Goal: Information Seeking & Learning: Check status

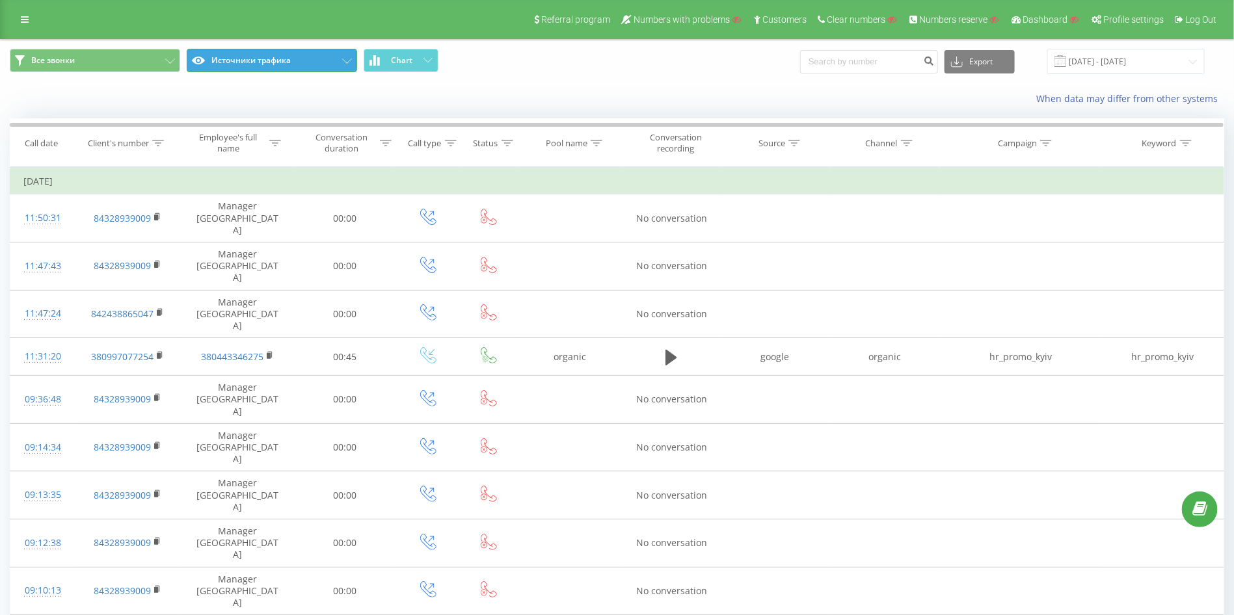
click at [248, 60] on button "Источники трафика" at bounding box center [272, 60] width 170 height 23
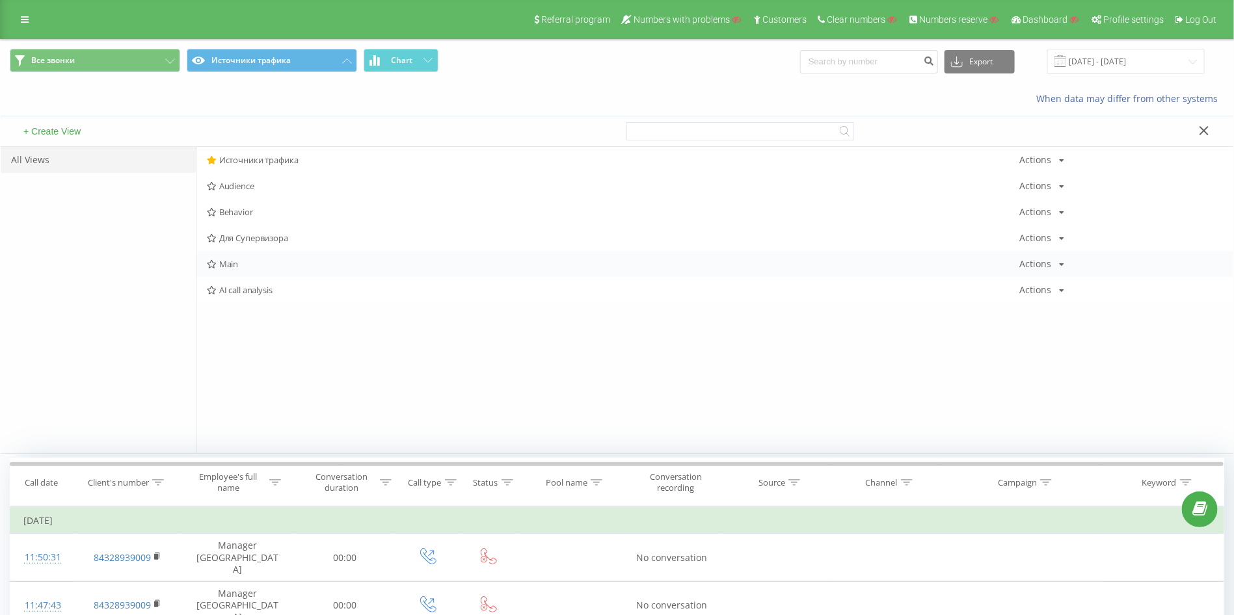
click at [240, 269] on div "Main Actions Edit Copy Delete Default Share" at bounding box center [714, 264] width 1037 height 26
click at [226, 259] on span "Main" at bounding box center [613, 263] width 813 height 9
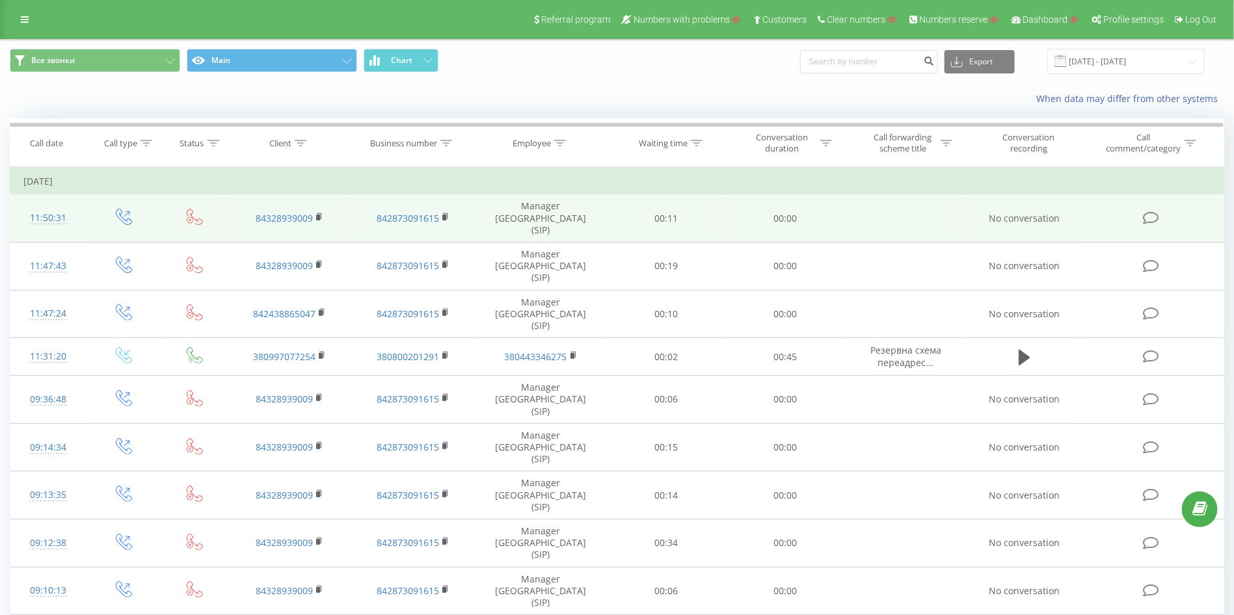
click at [450, 215] on td "842873091615" at bounding box center [412, 218] width 123 height 48
click at [443, 215] on rect at bounding box center [444, 218] width 4 height 6
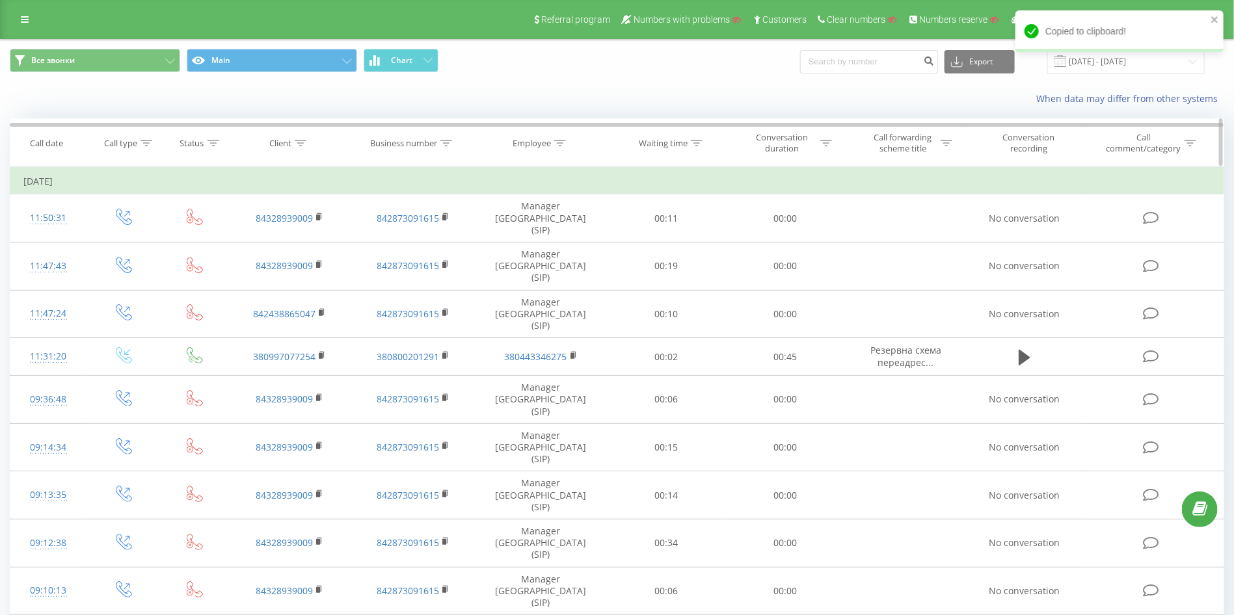
click at [449, 142] on icon at bounding box center [447, 143] width 12 height 7
click at [404, 241] on input "text" at bounding box center [413, 236] width 114 height 23
paste input "842873091615"
type input "842873091615"
click at [442, 254] on span "OK" at bounding box center [440, 262] width 36 height 20
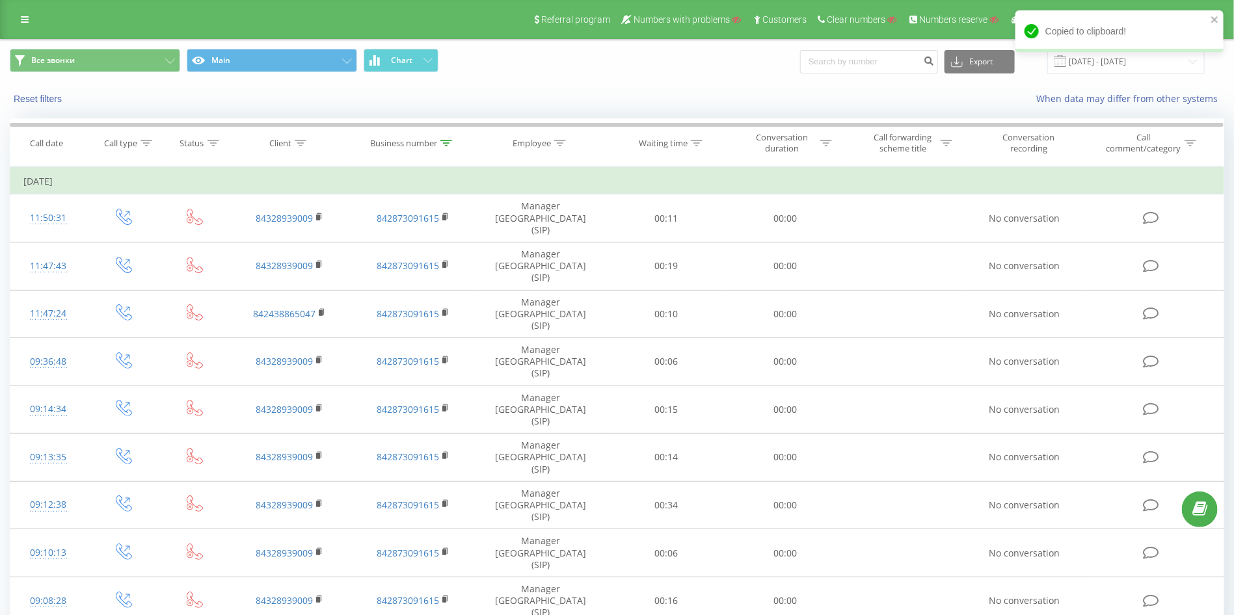
drag, startPoint x: 146, startPoint y: 139, endPoint x: 163, endPoint y: 173, distance: 37.8
click at [145, 140] on icon at bounding box center [146, 143] width 12 height 7
click at [113, 238] on div "Enter value" at bounding box center [117, 237] width 92 height 10
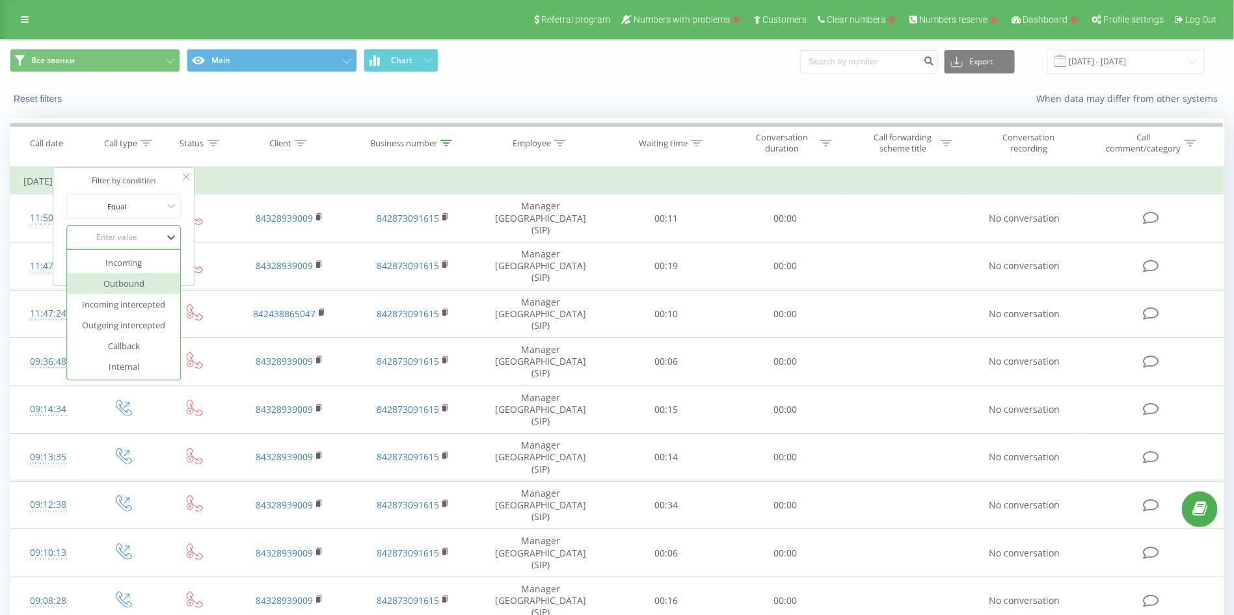
click at [137, 281] on div "Outbound" at bounding box center [124, 283] width 113 height 21
click at [137, 261] on span "OK" at bounding box center [151, 264] width 36 height 20
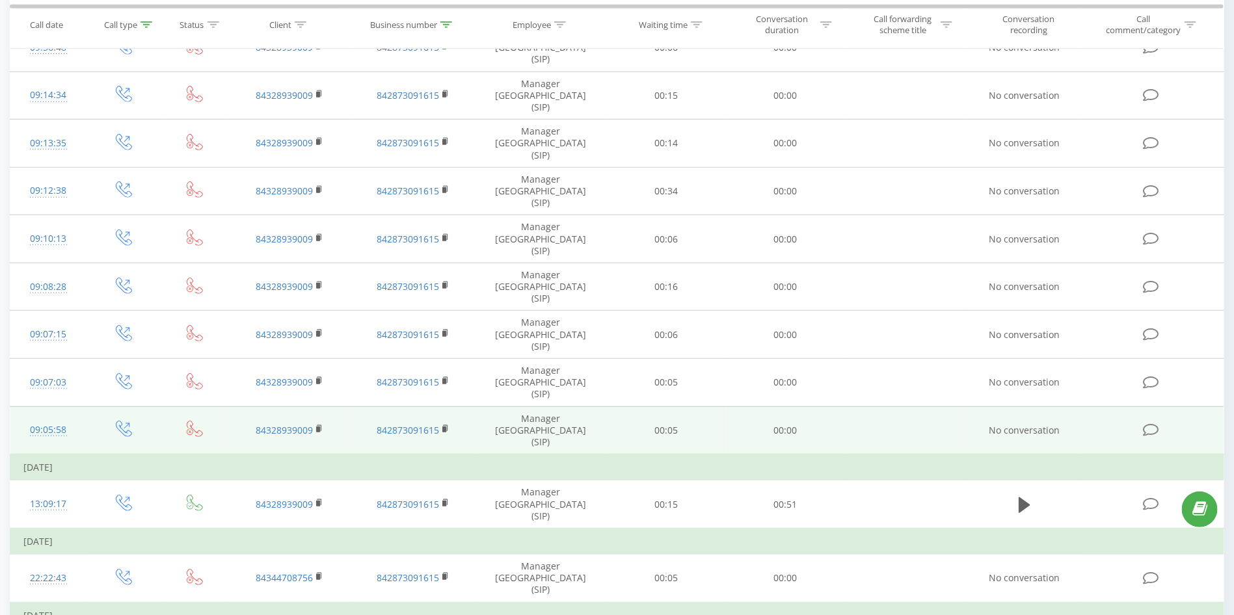
scroll to position [345, 0]
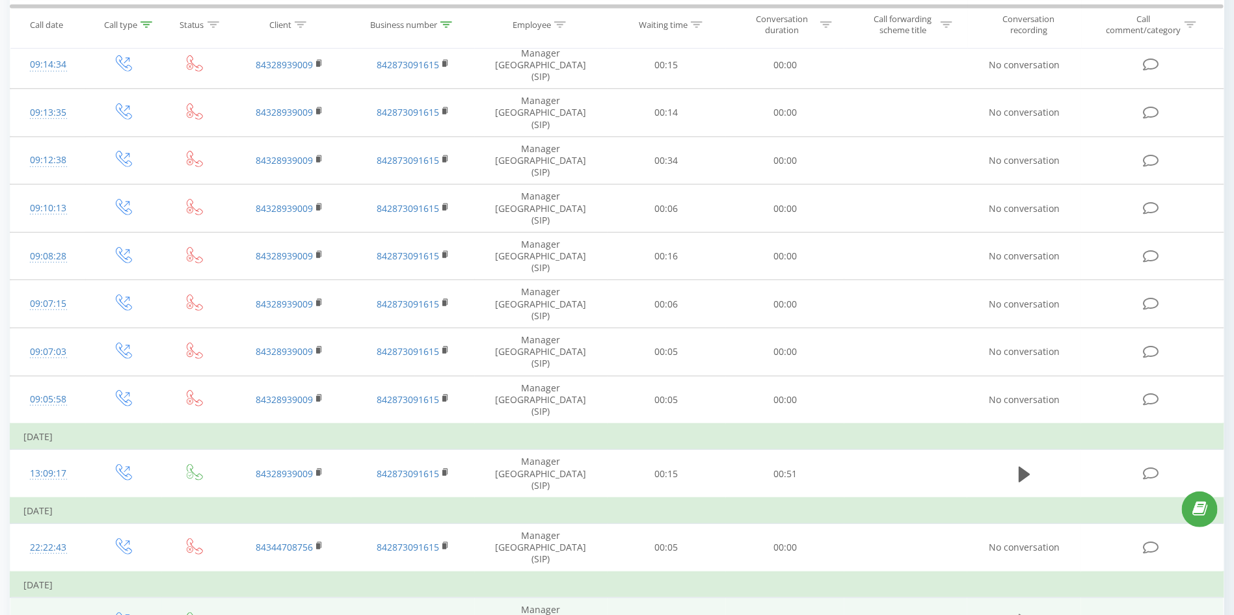
click at [1022, 615] on icon at bounding box center [1024, 623] width 12 height 16
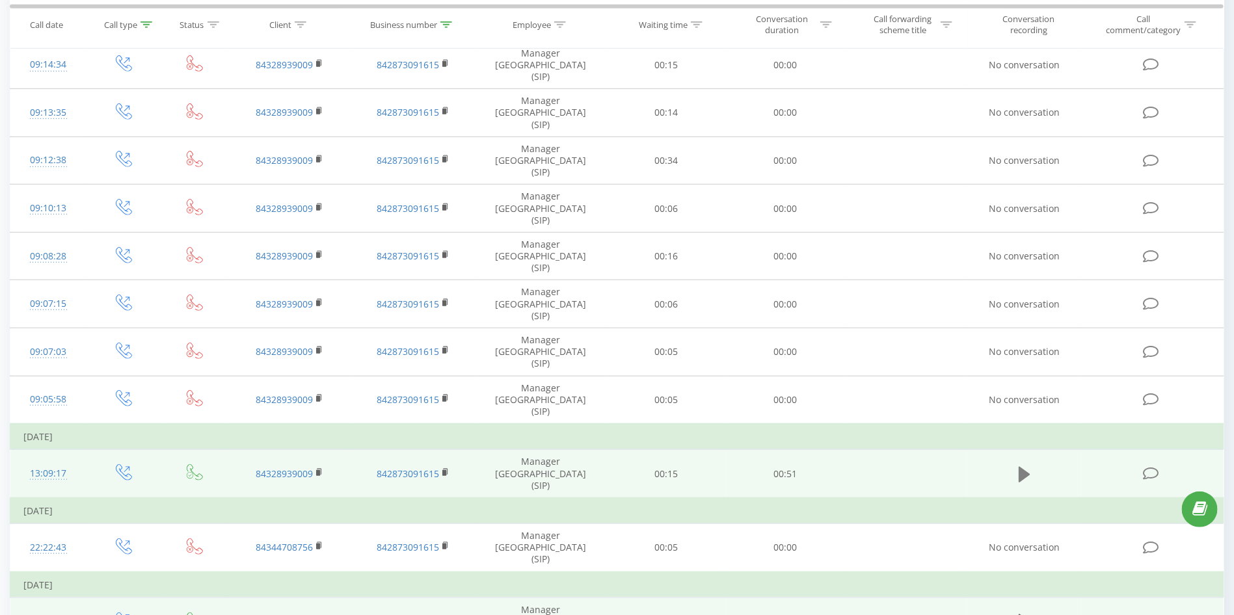
click at [1024, 466] on icon at bounding box center [1024, 474] width 12 height 16
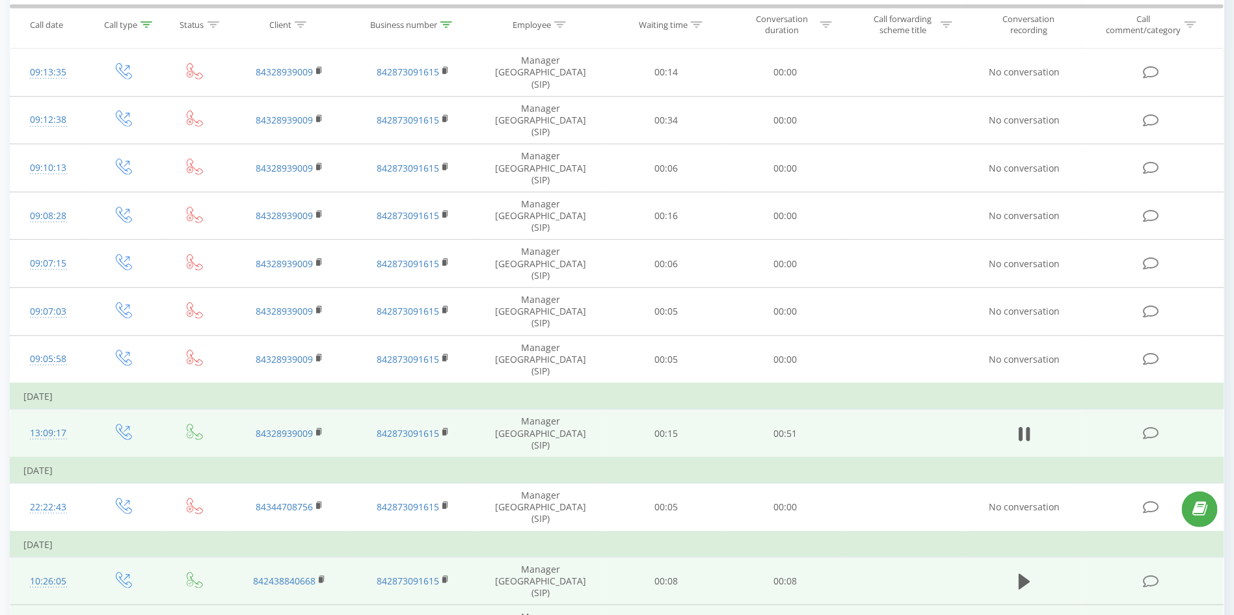
scroll to position [394, 0]
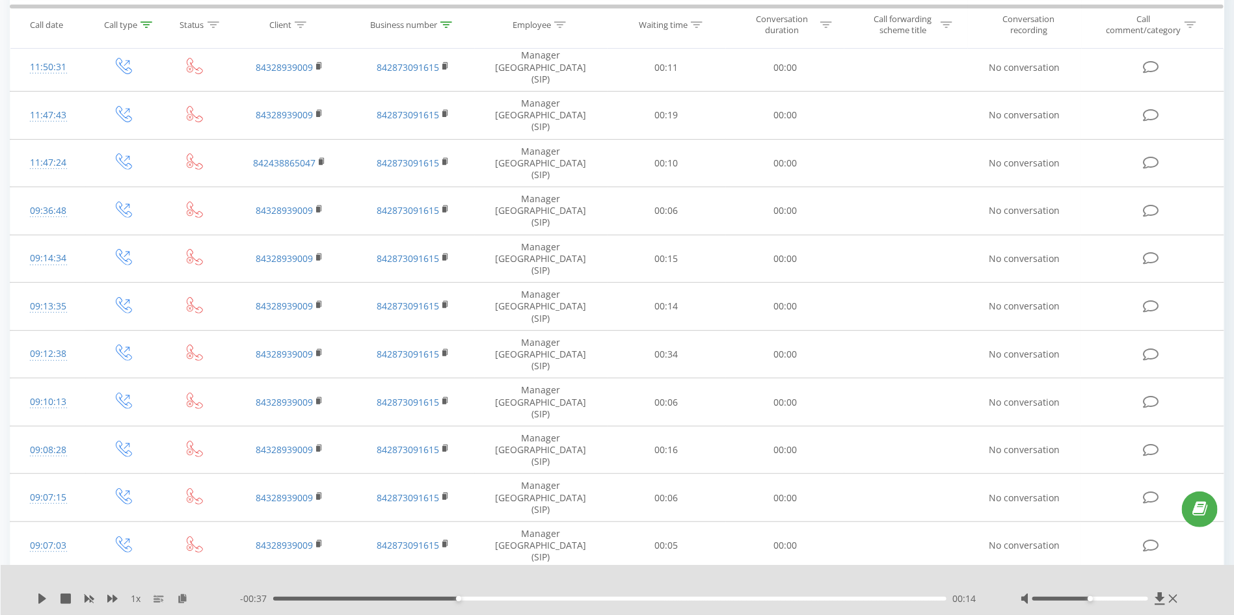
scroll to position [152, 0]
